Goal: Task Accomplishment & Management: Use online tool/utility

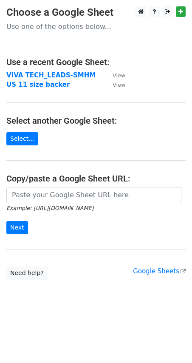
click at [60, 74] on strong "VIVA TECH_LEADS-SMHM" at bounding box center [50, 75] width 89 height 8
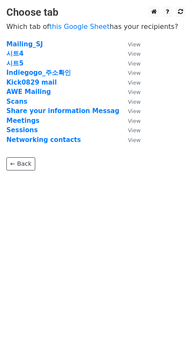
click at [21, 55] on strong "시트4" at bounding box center [14, 54] width 17 height 8
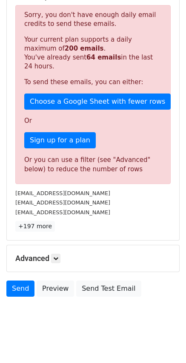
scroll to position [185, 0]
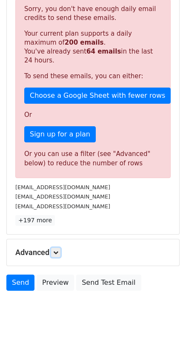
click at [58, 251] on icon at bounding box center [55, 252] width 5 height 5
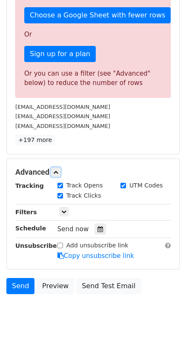
scroll to position [268, 0]
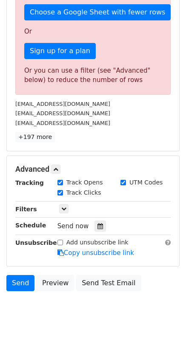
click at [97, 227] on icon at bounding box center [100, 226] width 6 height 6
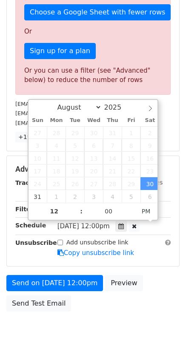
type input "2025-08-30 12:05"
type input "05"
click at [133, 207] on span at bounding box center [131, 207] width 6 height 9
type input "2025-08-30 12:00"
type input "00"
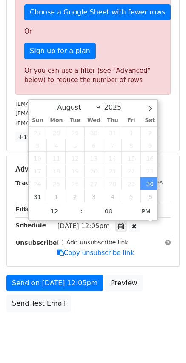
click at [133, 217] on span at bounding box center [131, 215] width 6 height 9
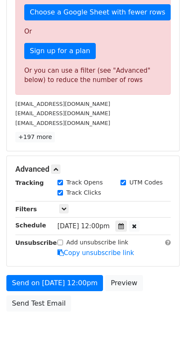
click at [59, 349] on body "New Campaign Daily emails left: 136 Google Sheet: VIVA TECH_LEADS-SMHM 1. Write…" at bounding box center [93, 44] width 186 height 612
click at [124, 225] on icon at bounding box center [121, 226] width 6 height 6
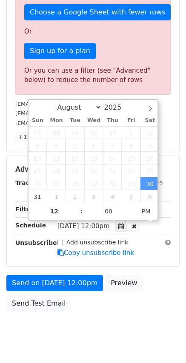
type input "2025-08-30 13:00"
type input "01"
click at [76, 206] on span at bounding box center [77, 207] width 6 height 9
type input "2025-08-30 14:00"
click at [76, 206] on span at bounding box center [77, 207] width 6 height 9
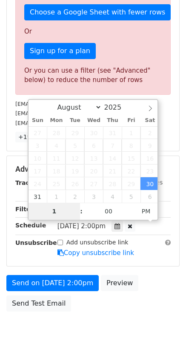
type input "10"
click at [31, 257] on div "Unsubscribe" at bounding box center [30, 248] width 42 height 20
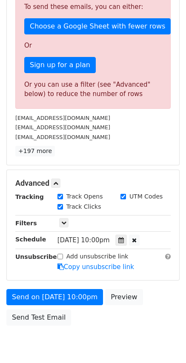
scroll to position [255, 0]
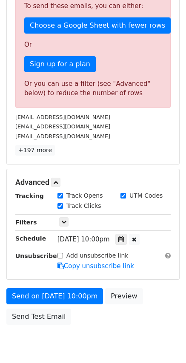
click at [106, 237] on span "Sat, Aug 30, 10:00pm" at bounding box center [83, 240] width 52 height 8
click at [124, 239] on icon at bounding box center [121, 240] width 6 height 6
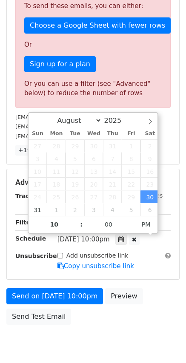
type input "2025-08-30 23:00"
type input "11"
click at [77, 220] on span at bounding box center [77, 220] width 6 height 9
type input "2025-08-30 22:55"
type input "10"
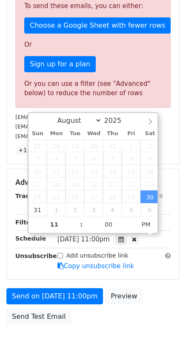
type input "55"
click at [129, 228] on span at bounding box center [131, 229] width 6 height 9
type input "2025-08-30 23:55"
type input "11"
click at [78, 217] on span at bounding box center [77, 220] width 6 height 9
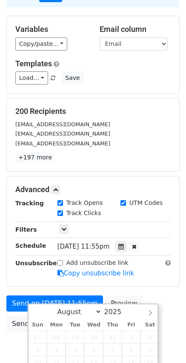
scroll to position [129, 0]
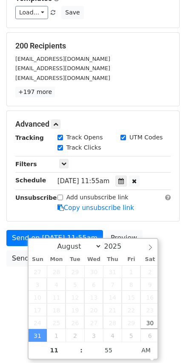
click at [139, 349] on span "AM" at bounding box center [145, 350] width 23 height 17
type input "2025-08-31 10:55"
type input "10"
click at [76, 355] on span at bounding box center [77, 355] width 6 height 9
type input "2025-08-31 09:55"
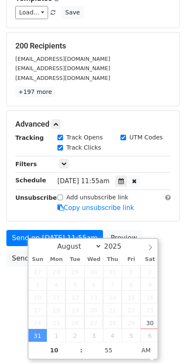
type input "09"
click at [76, 355] on span at bounding box center [77, 355] width 6 height 9
type input "2025-08-31 08:55"
type input "08"
click at [76, 355] on span at bounding box center [77, 355] width 6 height 9
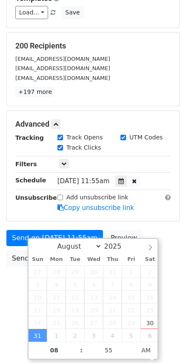
type input "2025-08-31 07:55"
type input "07"
click at [76, 355] on span at bounding box center [77, 355] width 6 height 9
type input "2025-08-31 06:55"
type input "06"
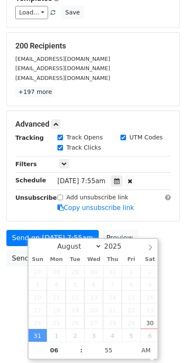
click at [76, 355] on span at bounding box center [77, 355] width 6 height 9
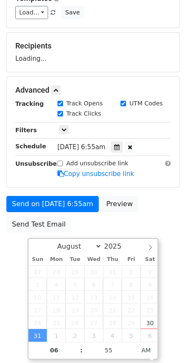
type input "2025-08-31 05:55"
type input "05"
click at [76, 355] on span at bounding box center [77, 355] width 6 height 9
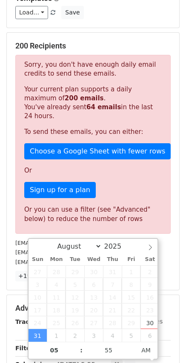
type input "2025-08-31 06:55"
type input "06"
click at [76, 347] on span at bounding box center [77, 346] width 6 height 9
type input "2025-08-31 06:50"
type input "50"
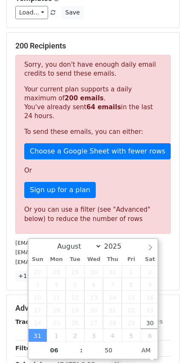
click at [130, 355] on span at bounding box center [131, 355] width 6 height 9
type input "2025-08-31 06:45"
type input "45"
click at [130, 355] on span at bounding box center [131, 355] width 6 height 9
type input "2025-08-31 06:50"
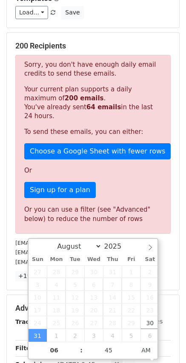
type input "50"
click at [131, 345] on span at bounding box center [131, 346] width 6 height 9
type input "2025-08-31 06:55"
type input "55"
click at [131, 346] on span at bounding box center [131, 346] width 6 height 9
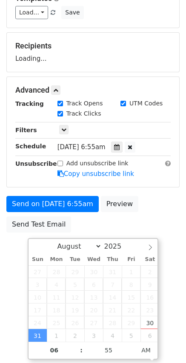
type input "2025-08-31 07:00"
type input "07"
type input "00"
click at [131, 346] on span at bounding box center [131, 346] width 6 height 9
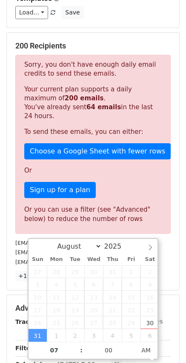
type input "2025-08-31 08:00"
type input "08"
click at [76, 345] on span at bounding box center [77, 346] width 6 height 9
type input "2025-08-31 09:00"
type input "09"
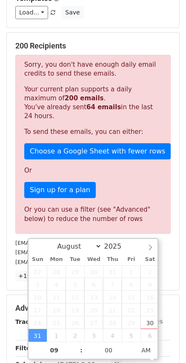
click at [78, 345] on span at bounding box center [77, 346] width 6 height 9
type input "2025-08-31 10:00"
type input "10"
click at [78, 345] on span at bounding box center [77, 346] width 6 height 9
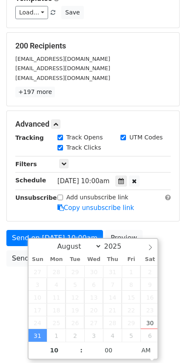
scroll to position [105, 0]
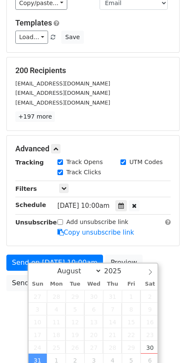
click at [15, 310] on html "New Campaign Daily emails left: 136 Google Sheet: VIVA TECH_LEADS-SMHM 1. Write…" at bounding box center [93, 129] width 186 height 468
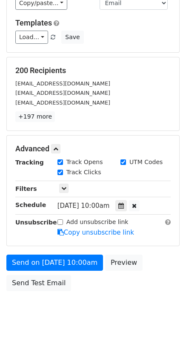
click at [124, 206] on icon at bounding box center [121, 206] width 6 height 6
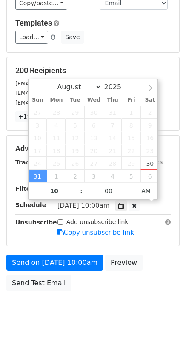
type input "2025-08-31 09:00"
type input "09"
click at [77, 196] on span at bounding box center [77, 195] width 6 height 9
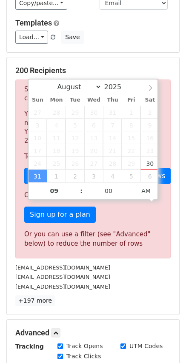
type input "2025-08-31 10:00"
type input "10"
click at [78, 186] on span at bounding box center [77, 187] width 6 height 9
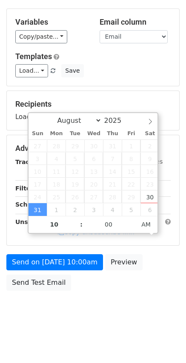
scroll to position [71, 0]
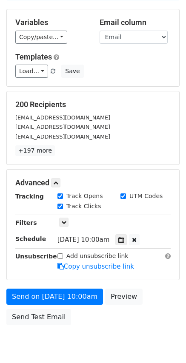
click at [100, 290] on div "Send on Aug 31 at 10:00am Preview Send Test Email" at bounding box center [93, 309] width 186 height 41
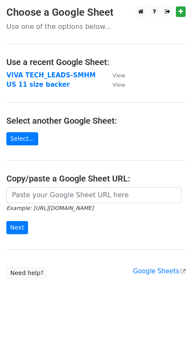
click at [58, 74] on strong "VIVA TECH_LEADS-SMHM" at bounding box center [50, 75] width 89 height 8
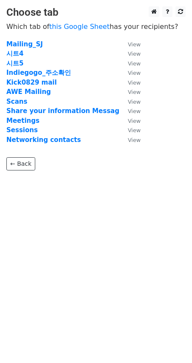
click at [10, 52] on strong "시트4" at bounding box center [14, 54] width 17 height 8
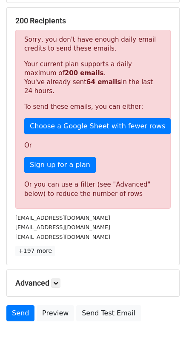
scroll to position [185, 0]
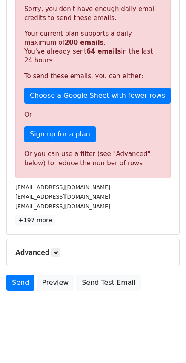
click at [66, 250] on h5 "Advanced" at bounding box center [92, 252] width 155 height 9
click at [58, 251] on icon at bounding box center [55, 252] width 5 height 5
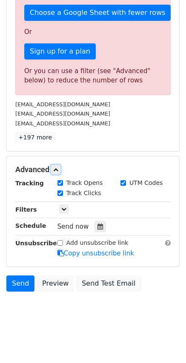
scroll to position [268, 0]
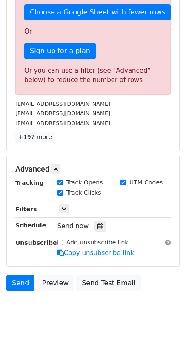
click at [100, 226] on icon at bounding box center [100, 226] width 6 height 6
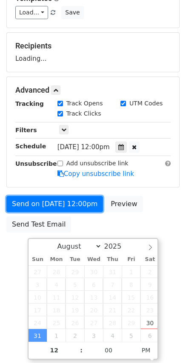
scroll to position [71, 0]
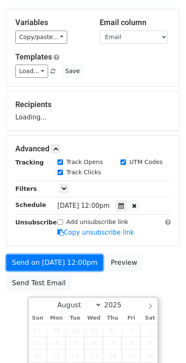
click at [91, 205] on form "Variables Copy/paste... {{PB Order Number}} {{Survey Link}} {{Order Type}} {{Ba…" at bounding box center [92, 152] width 173 height 287
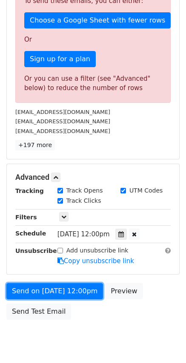
scroll to position [283, 0]
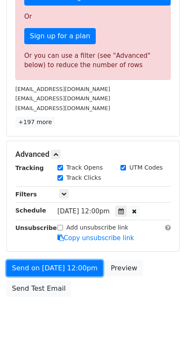
click at [92, 264] on link "Send on Aug 31 at 12:00pm" at bounding box center [54, 268] width 97 height 16
click at [95, 267] on link "Send on Aug 31 at 12:00pm" at bounding box center [54, 268] width 97 height 16
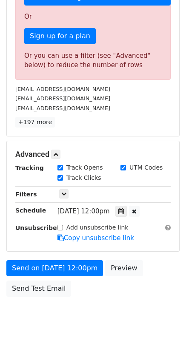
click at [124, 211] on icon at bounding box center [121, 211] width 6 height 6
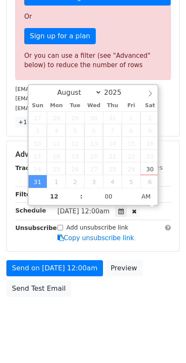
click at [148, 198] on span "AM" at bounding box center [145, 196] width 23 height 17
type input "2025-08-31 23:00"
type input "11"
click at [78, 200] on span at bounding box center [77, 201] width 6 height 9
type input "2025-08-31 22:00"
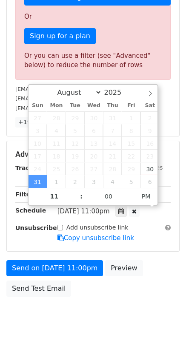
type input "10"
click at [78, 200] on span at bounding box center [77, 201] width 6 height 9
click at [144, 197] on span "AM" at bounding box center [145, 196] width 23 height 17
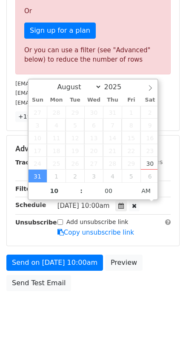
type input "2025-08-31 11:00"
type input "11"
click at [80, 186] on span at bounding box center [77, 187] width 6 height 9
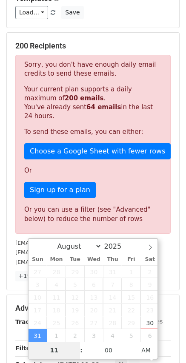
scroll to position [213, 0]
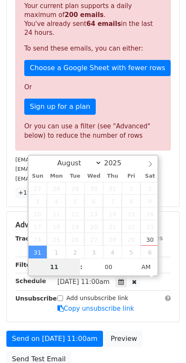
type input "2025-08-31 23:00"
click at [146, 269] on span "AM" at bounding box center [145, 267] width 23 height 17
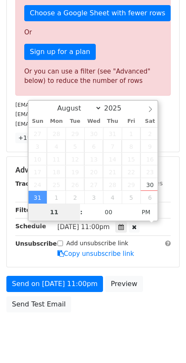
scroll to position [289, 0]
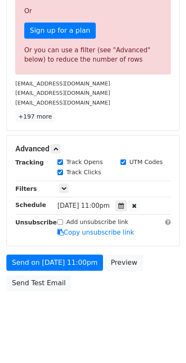
drag, startPoint x: 91, startPoint y: 260, endPoint x: 104, endPoint y: 306, distance: 47.1
click at [104, 306] on body "New Campaign Daily emails left: 136 Google Sheet: VIVA TECH_LEADS-SMHM 1. Write…" at bounding box center [93, 23] width 186 height 612
click at [137, 206] on icon at bounding box center [134, 206] width 5 height 6
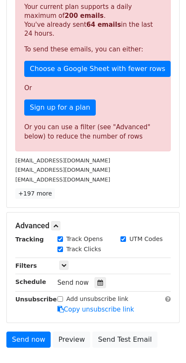
scroll to position [213, 0]
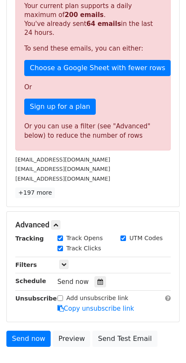
click at [100, 281] on icon at bounding box center [100, 282] width 6 height 6
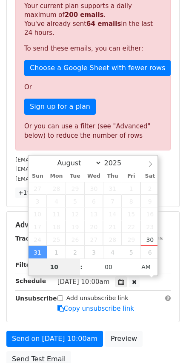
type input "2025-08-31 22:00"
click at [149, 269] on span "AM" at bounding box center [145, 267] width 23 height 17
select select "8"
click at [152, 165] on icon at bounding box center [150, 164] width 6 height 6
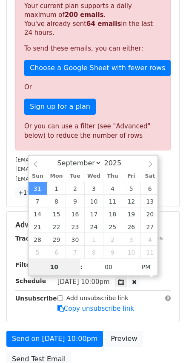
type input "2025-09-01 22:00"
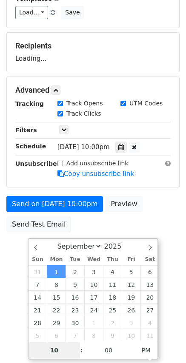
scroll to position [129, 0]
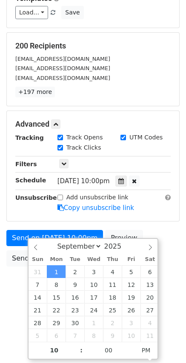
select select "7"
click at [37, 246] on div "August September October November December 2025" at bounding box center [93, 246] width 129 height 14
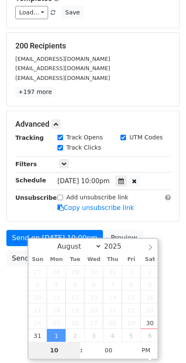
type input "2025-08-31 22:00"
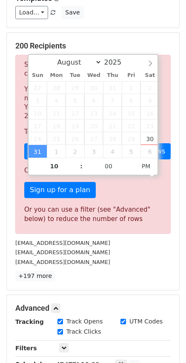
click at [146, 250] on div "[EMAIL_ADDRESS][DOMAIN_NAME]" at bounding box center [93, 253] width 168 height 10
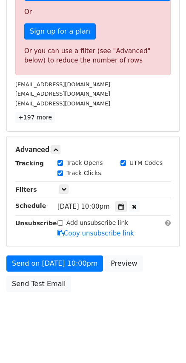
scroll to position [289, 0]
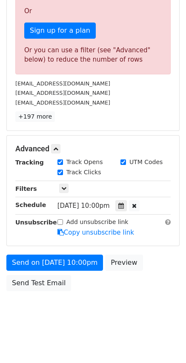
click at [140, 207] on div at bounding box center [134, 205] width 11 height 11
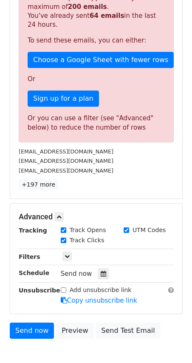
scroll to position [268, 0]
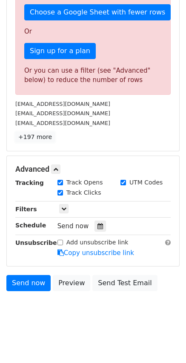
click at [32, 139] on link "+197 more" at bounding box center [35, 137] width 40 height 11
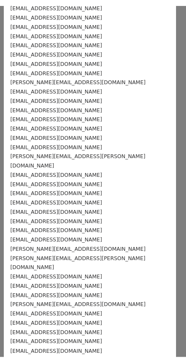
scroll to position [0, 0]
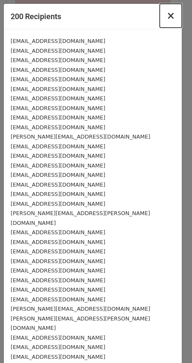
click at [167, 15] on span "×" at bounding box center [171, 16] width 9 height 12
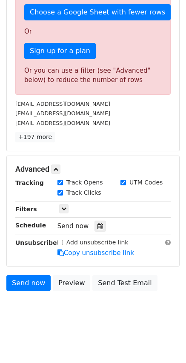
click at [98, 222] on div at bounding box center [99, 226] width 11 height 11
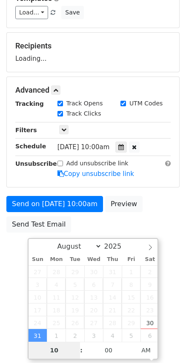
scroll to position [268, 0]
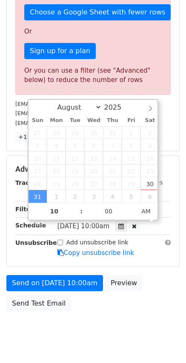
type input "2025-08-31 11:00"
type input "11"
click at [77, 206] on span at bounding box center [77, 207] width 6 height 9
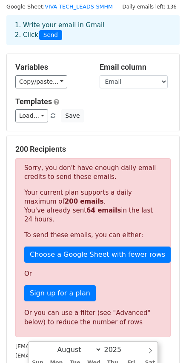
scroll to position [0, 0]
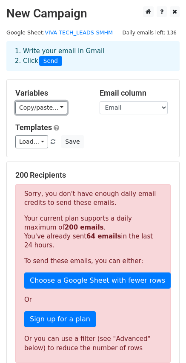
click at [40, 101] on link "Copy/paste..." at bounding box center [41, 107] width 52 height 13
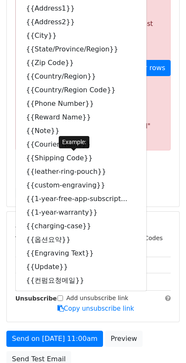
scroll to position [43, 0]
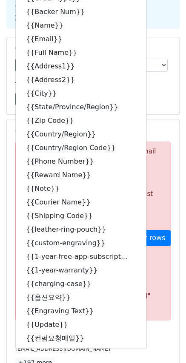
click at [180, 100] on main "New Campaign Daily emails left: 136 Google Sheet: VIVA TECH_LEADS-SMHM 1. Write…" at bounding box center [93, 253] width 186 height 578
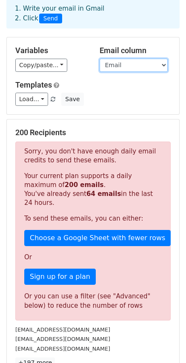
click at [164, 62] on select "PB Order Number Survey Link Order Type Backer Num Name Email Full Name Address1…" at bounding box center [134, 65] width 68 height 13
click at [88, 82] on h5 "Templates" at bounding box center [92, 84] width 155 height 9
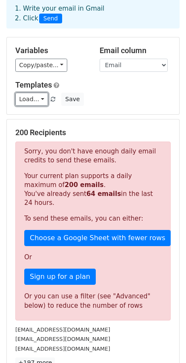
click at [32, 97] on link "Load..." at bounding box center [31, 99] width 33 height 13
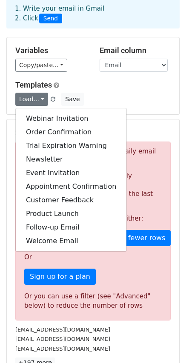
click at [132, 89] on h5 "Templates" at bounding box center [92, 84] width 155 height 9
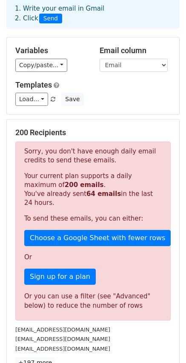
click at [132, 89] on h5 "Templates" at bounding box center [92, 84] width 155 height 9
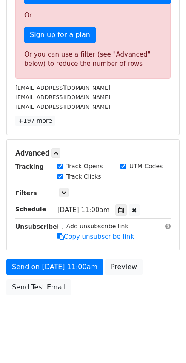
scroll to position [289, 0]
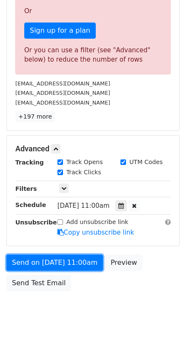
click at [85, 260] on link "Send on Aug 31 at 11:00am" at bounding box center [54, 263] width 97 height 16
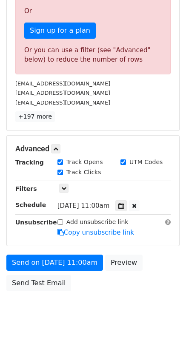
click at [137, 204] on icon at bounding box center [134, 206] width 5 height 6
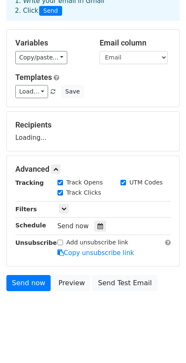
scroll to position [268, 0]
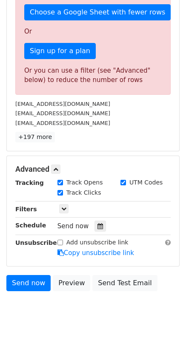
click at [97, 227] on icon at bounding box center [100, 226] width 6 height 6
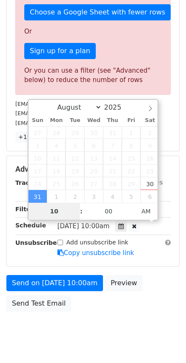
scroll to position [129, 0]
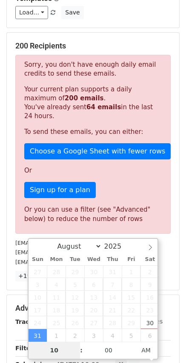
click at [51, 345] on input "10" at bounding box center [55, 350] width 52 height 17
type input "2025-08-31 22:00"
click at [138, 346] on span "AM" at bounding box center [145, 350] width 23 height 17
drag, startPoint x: 71, startPoint y: 313, endPoint x: 64, endPoint y: 311, distance: 6.6
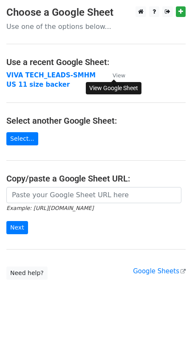
click at [123, 78] on small "View" at bounding box center [119, 75] width 13 height 6
click at [48, 76] on strong "VIVA TECH_LEADS-SMHM" at bounding box center [50, 75] width 89 height 8
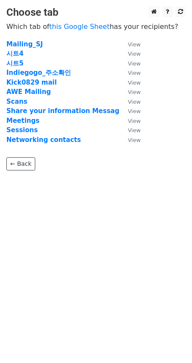
click at [23, 54] on td "시트4" at bounding box center [62, 54] width 113 height 10
click at [18, 54] on strong "시트4" at bounding box center [14, 54] width 17 height 8
click at [16, 54] on strong "시트4" at bounding box center [14, 54] width 17 height 8
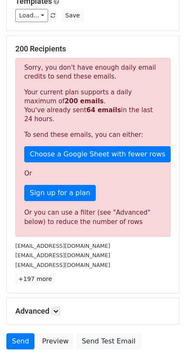
scroll to position [185, 0]
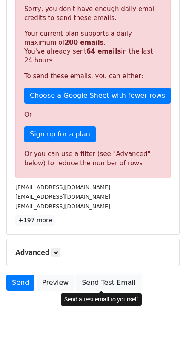
click at [108, 286] on link "Send Test Email" at bounding box center [108, 283] width 65 height 16
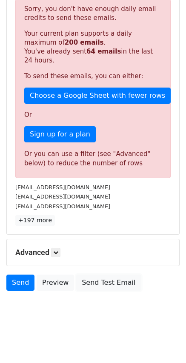
click at [109, 286] on link "Send Test Email" at bounding box center [108, 283] width 65 height 16
click at [17, 281] on link "Send" at bounding box center [20, 283] width 28 height 16
click at [58, 255] on icon at bounding box center [55, 252] width 5 height 5
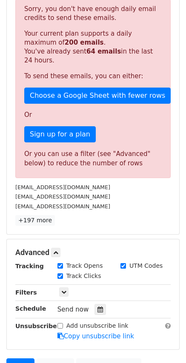
click at [127, 292] on div "Only include spreadsheet rows that match the following filters:" at bounding box center [114, 293] width 126 height 10
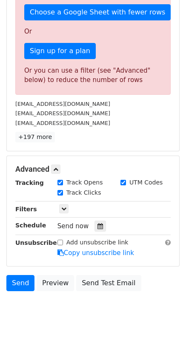
click at [97, 226] on icon at bounding box center [100, 226] width 6 height 6
